Goal: Transaction & Acquisition: Download file/media

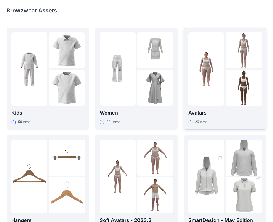
click at [223, 76] on img at bounding box center [206, 69] width 36 height 36
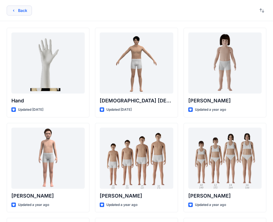
click at [19, 12] on button "Back" at bounding box center [19, 11] width 25 height 10
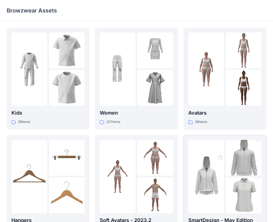
scroll to position [111, 0]
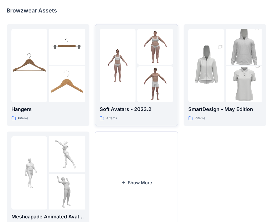
click at [137, 80] on div at bounding box center [136, 65] width 73 height 73
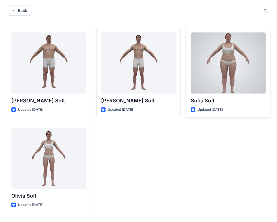
click at [228, 60] on div at bounding box center [228, 62] width 75 height 61
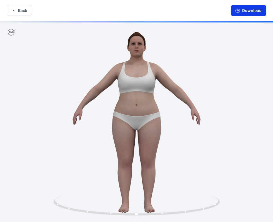
click at [243, 9] on button "Download" at bounding box center [247, 10] width 35 height 11
